Goal: Transaction & Acquisition: Book appointment/travel/reservation

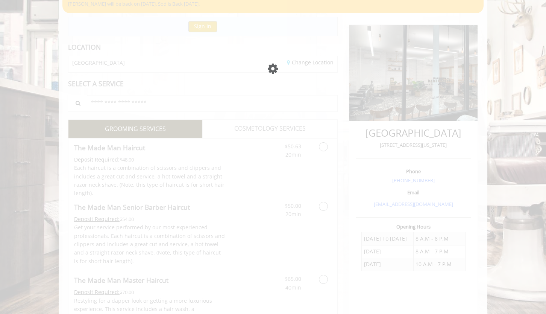
scroll to position [69, 0]
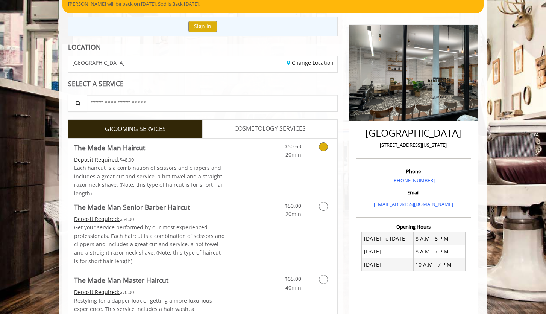
click at [325, 148] on icon "Grooming services" at bounding box center [323, 146] width 9 height 9
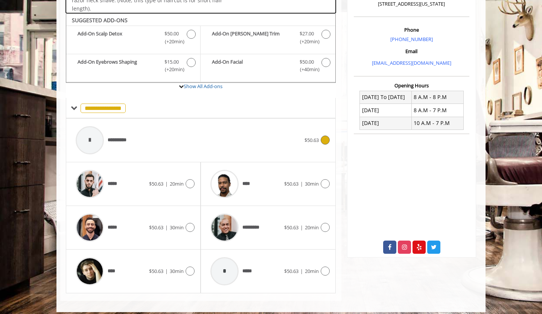
scroll to position [216, 0]
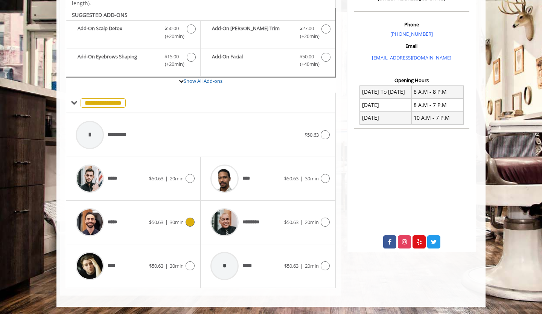
click at [186, 221] on icon at bounding box center [189, 221] width 9 height 9
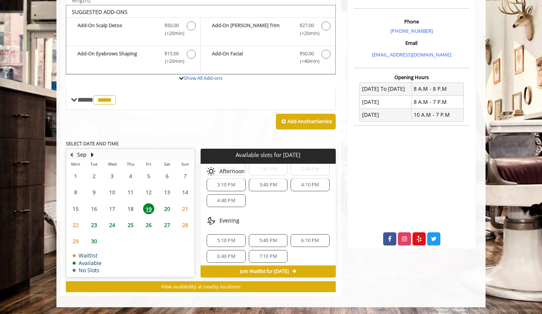
scroll to position [26, 0]
click at [235, 237] on span "5:10 PM" at bounding box center [226, 237] width 32 height 6
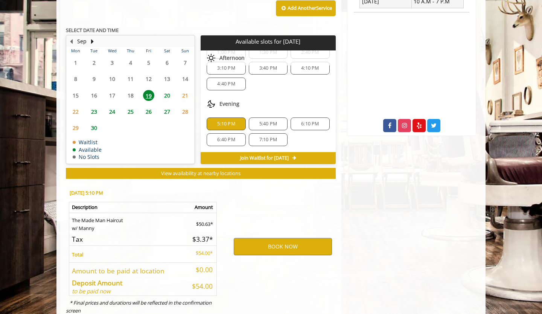
scroll to position [355, 0]
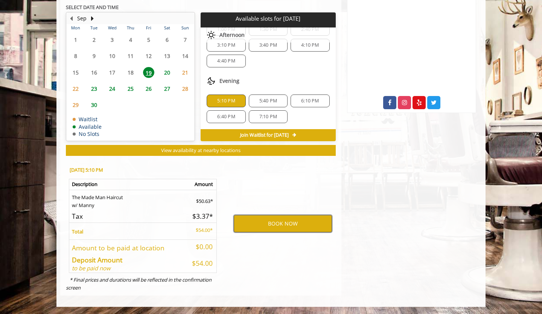
click at [254, 226] on button "BOOK NOW" at bounding box center [283, 223] width 98 height 17
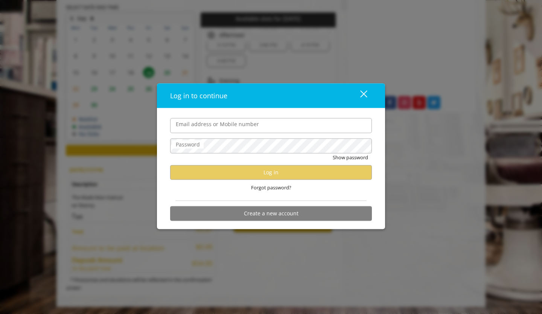
type input "**********"
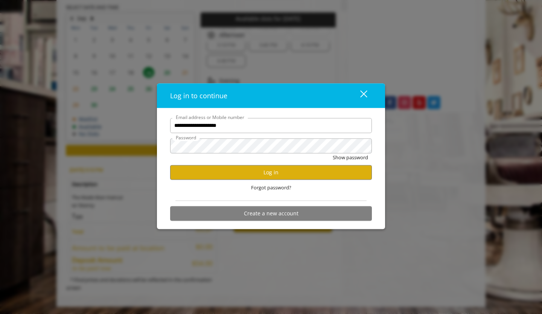
scroll to position [0, 0]
click at [230, 175] on button "Log in" at bounding box center [271, 172] width 202 height 15
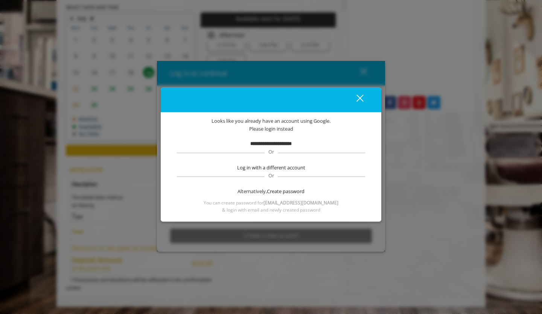
click at [278, 143] on b "**********" at bounding box center [270, 143] width 41 height 5
click at [275, 147] on span "**********" at bounding box center [270, 144] width 41 height 8
click at [270, 145] on b "**********" at bounding box center [270, 143] width 41 height 5
click at [302, 208] on span "& login with email and newly created password" at bounding box center [271, 209] width 98 height 7
click at [359, 98] on div "close dialog" at bounding box center [359, 97] width 7 height 7
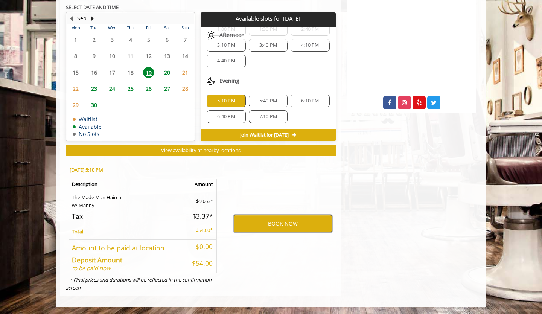
click at [293, 223] on button "BOOK NOW" at bounding box center [283, 223] width 98 height 17
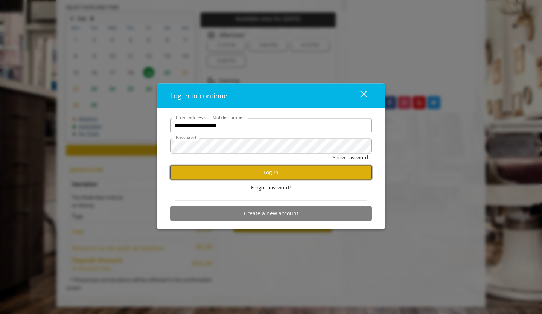
click at [310, 174] on button "Log in" at bounding box center [271, 172] width 202 height 15
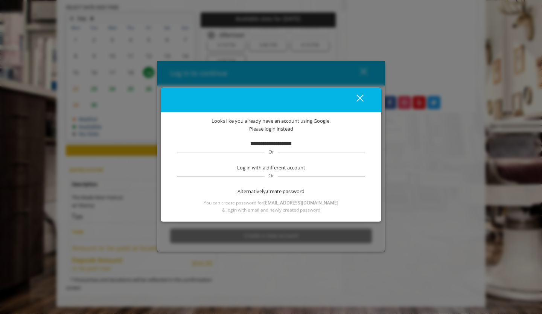
click at [358, 99] on div "close dialog" at bounding box center [359, 97] width 7 height 7
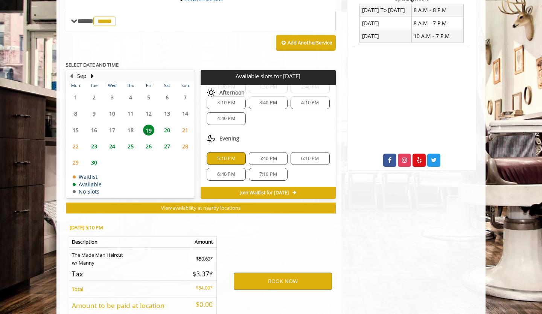
scroll to position [301, 0]
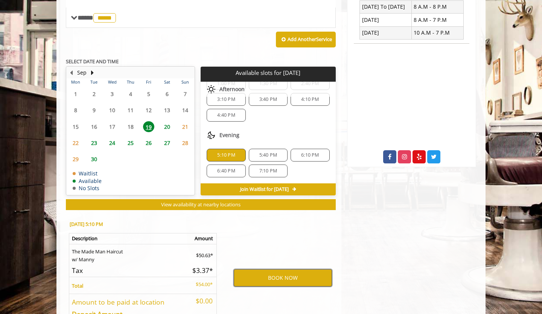
click at [267, 275] on button "BOOK NOW" at bounding box center [283, 277] width 98 height 17
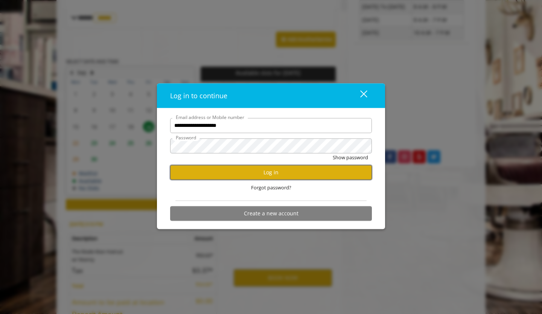
click at [244, 171] on button "Log in" at bounding box center [271, 172] width 202 height 15
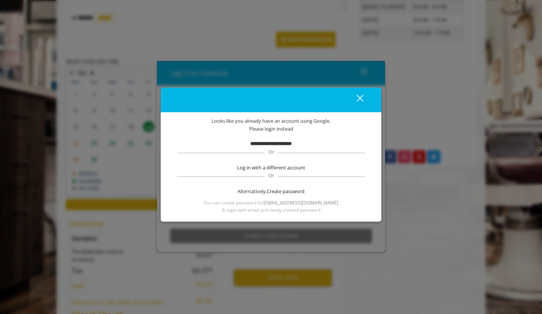
click at [263, 145] on b "**********" at bounding box center [270, 143] width 41 height 5
click at [358, 102] on div "close" at bounding box center [355, 99] width 15 height 11
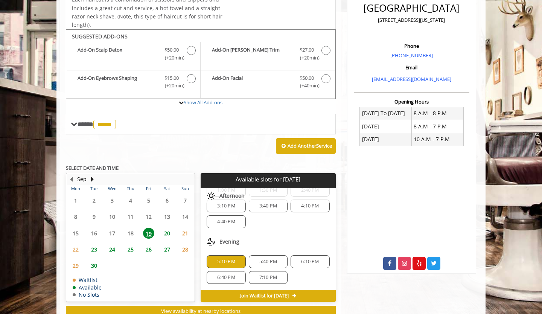
scroll to position [0, 0]
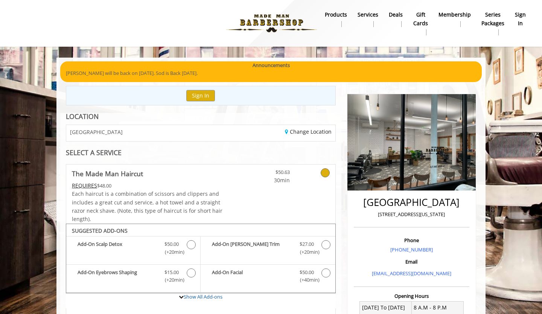
click at [523, 19] on b "sign in" at bounding box center [520, 19] width 11 height 17
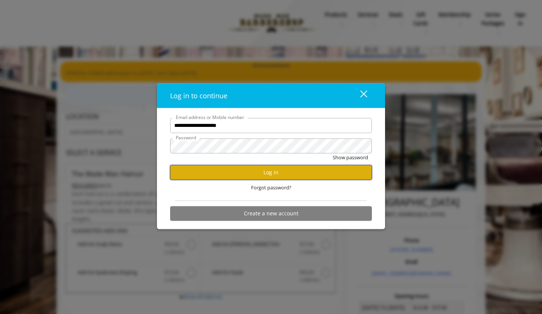
click at [275, 171] on button "Log in" at bounding box center [271, 172] width 202 height 15
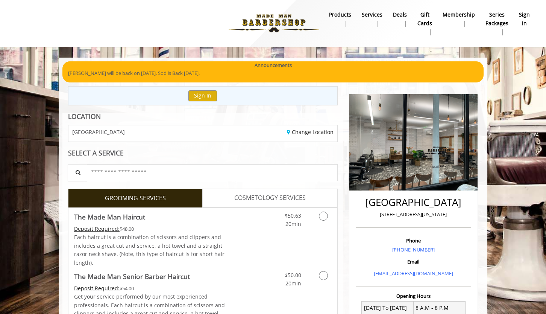
click at [525, 18] on b "sign in" at bounding box center [524, 19] width 11 height 17
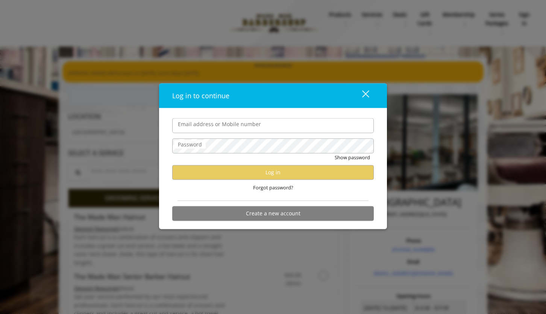
type input "**********"
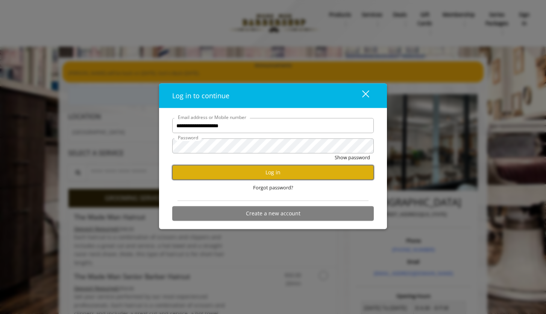
click at [303, 173] on button "Log in" at bounding box center [273, 172] width 202 height 15
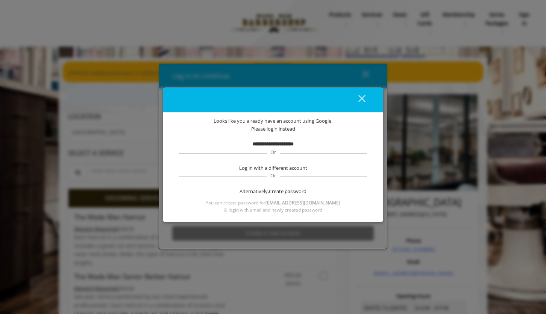
click at [288, 205] on span "You can create password for tripphampton@gmail.com" at bounding box center [273, 202] width 135 height 7
click at [284, 214] on div "**********" at bounding box center [273, 166] width 220 height 109
click at [288, 202] on b "[EMAIL_ADDRESS][DOMAIN_NAME]" at bounding box center [303, 202] width 75 height 6
click at [278, 170] on span "Log in with a different account" at bounding box center [273, 168] width 68 height 8
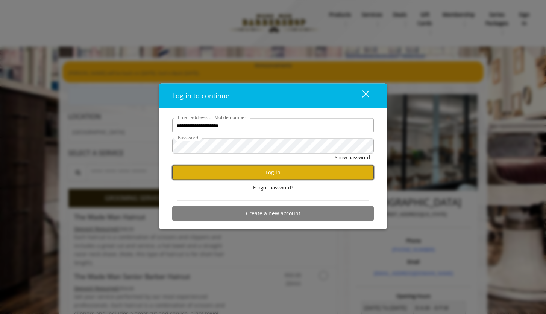
click at [268, 172] on button "Log in" at bounding box center [273, 172] width 202 height 15
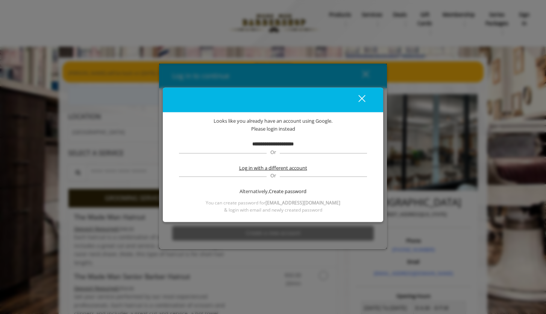
click at [268, 168] on span "Log in with a different account" at bounding box center [273, 168] width 68 height 8
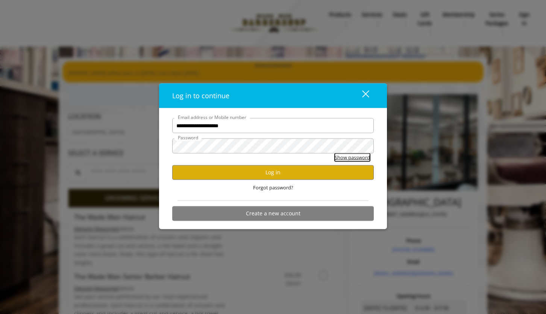
click at [360, 157] on button "Show password" at bounding box center [352, 157] width 35 height 8
click at [337, 153] on button "Hide password" at bounding box center [353, 157] width 33 height 8
click at [335, 153] on button "Show password" at bounding box center [352, 157] width 35 height 8
click at [337, 153] on button "Hide password" at bounding box center [353, 157] width 33 height 8
click at [195, 172] on button "Log in" at bounding box center [273, 172] width 202 height 15
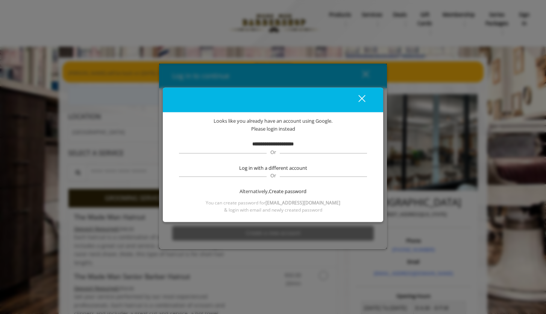
click at [361, 96] on div "close" at bounding box center [357, 99] width 15 height 11
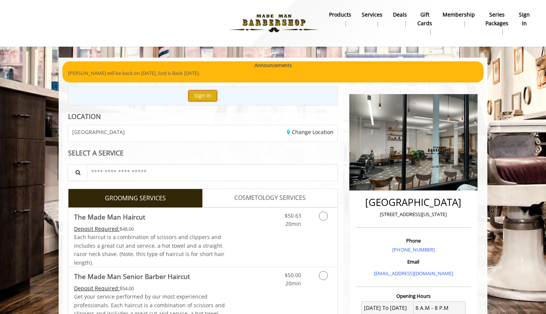
click at [203, 95] on button "Sign In" at bounding box center [202, 95] width 29 height 11
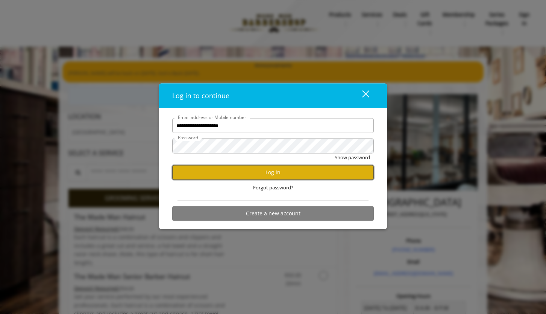
click at [252, 172] on button "Log in" at bounding box center [273, 172] width 202 height 15
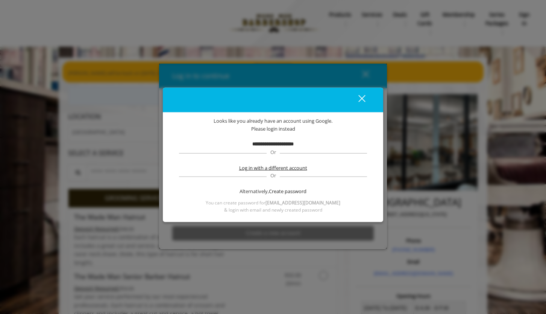
click at [257, 167] on span "Log in with a different account" at bounding box center [273, 168] width 68 height 8
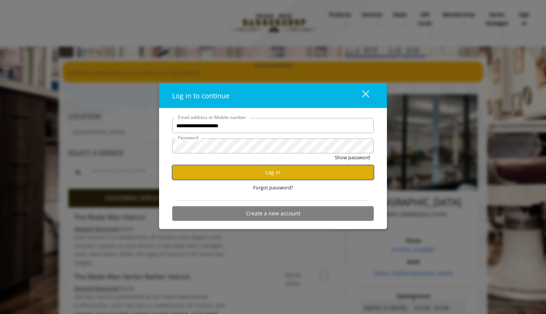
click at [257, 172] on button "Log in" at bounding box center [273, 172] width 202 height 15
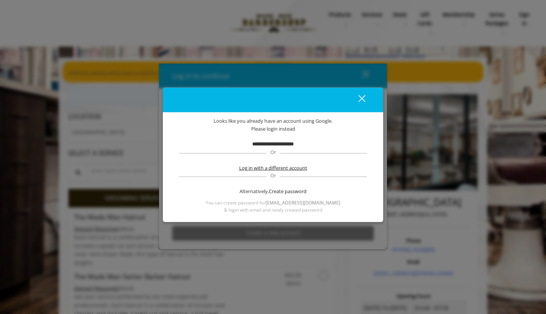
click at [257, 167] on span "Log in with a different account" at bounding box center [273, 168] width 68 height 8
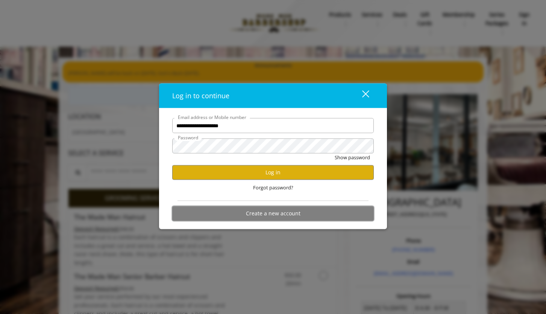
click at [262, 209] on button "Create a new account" at bounding box center [273, 213] width 202 height 15
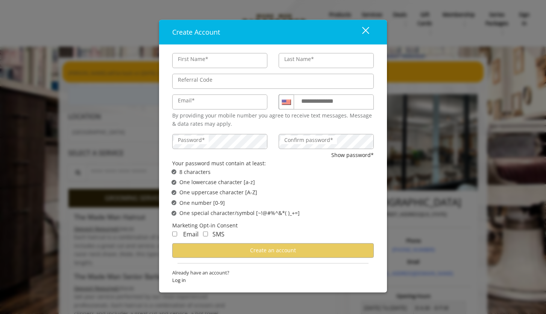
click at [222, 63] on input "First Name*" at bounding box center [219, 60] width 95 height 15
type input "******"
type input "*******"
type input "**********"
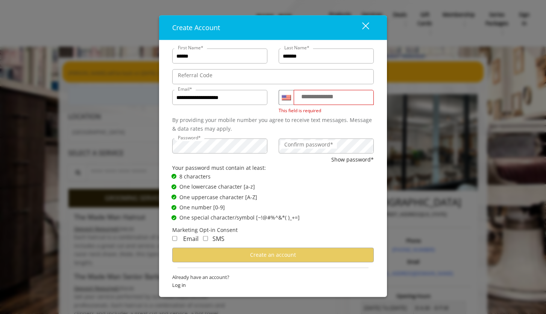
click at [293, 147] on label "Confirm password*" at bounding box center [309, 144] width 56 height 8
click at [321, 98] on label "**********" at bounding box center [325, 97] width 54 height 10
click at [321, 98] on input "**********" at bounding box center [334, 97] width 80 height 15
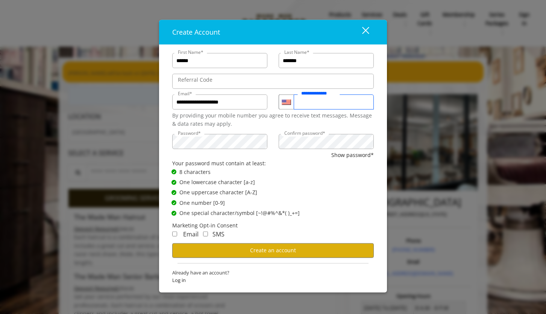
type input "**********"
click at [267, 251] on span "Create an account" at bounding box center [273, 249] width 46 height 7
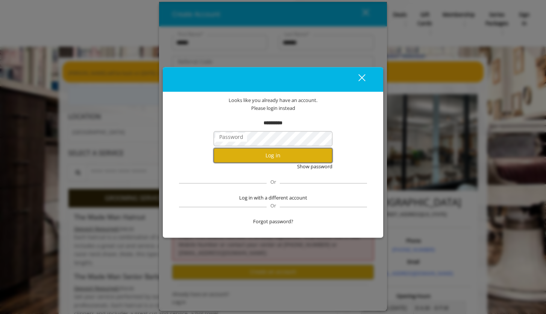
click at [235, 155] on button "Log in" at bounding box center [273, 155] width 119 height 15
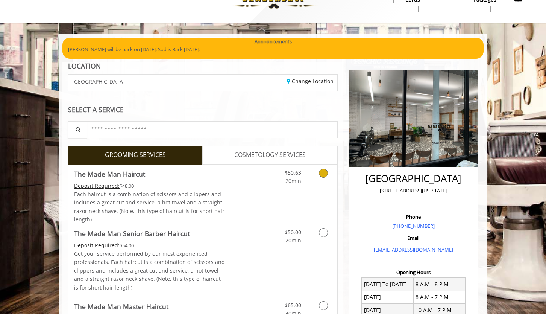
click at [323, 171] on icon "Grooming services" at bounding box center [323, 173] width 9 height 9
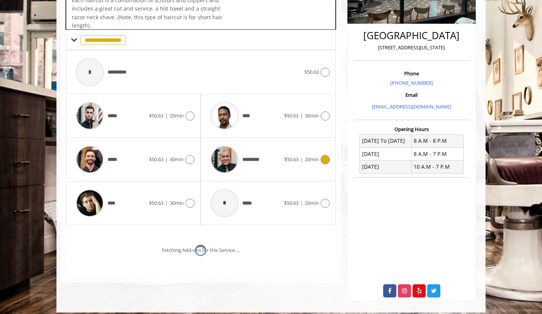
scroll to position [173, 0]
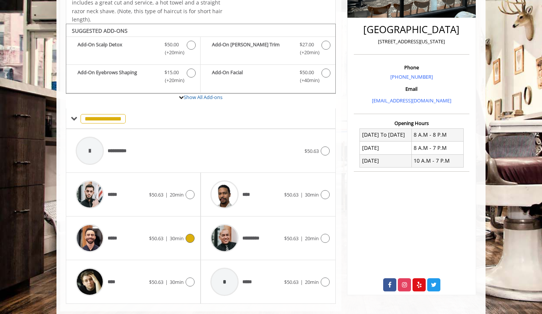
click at [191, 238] on icon at bounding box center [189, 238] width 9 height 9
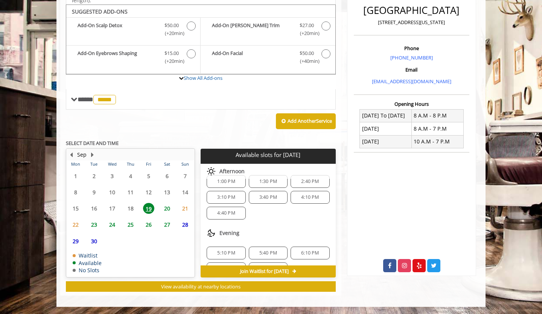
scroll to position [14, 0]
click at [228, 249] on span "5:10 PM" at bounding box center [226, 248] width 18 height 6
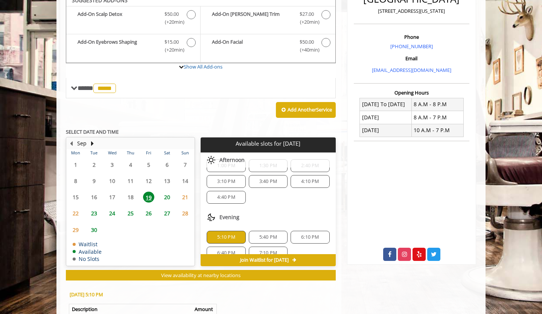
scroll to position [328, 0]
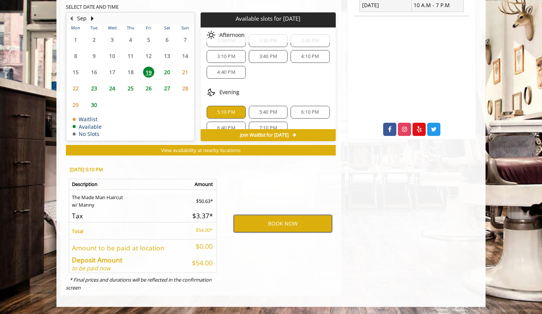
click at [257, 224] on button "BOOK NOW" at bounding box center [283, 223] width 98 height 17
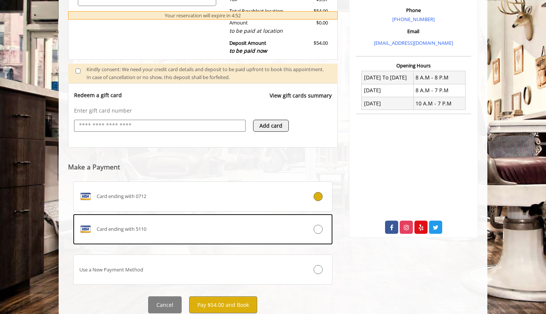
scroll to position [248, 0]
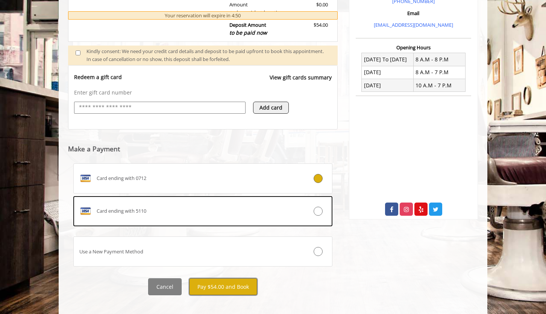
click at [223, 288] on button "Pay $54.00 and Book" at bounding box center [223, 286] width 68 height 17
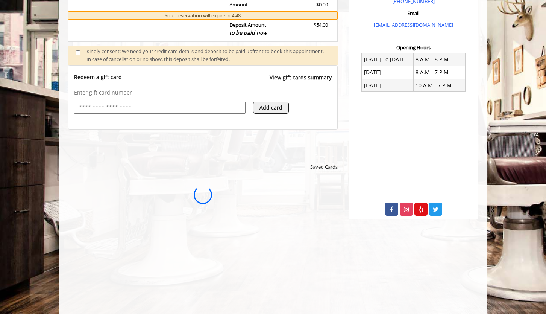
scroll to position [0, 0]
